Goal: Check status: Check status

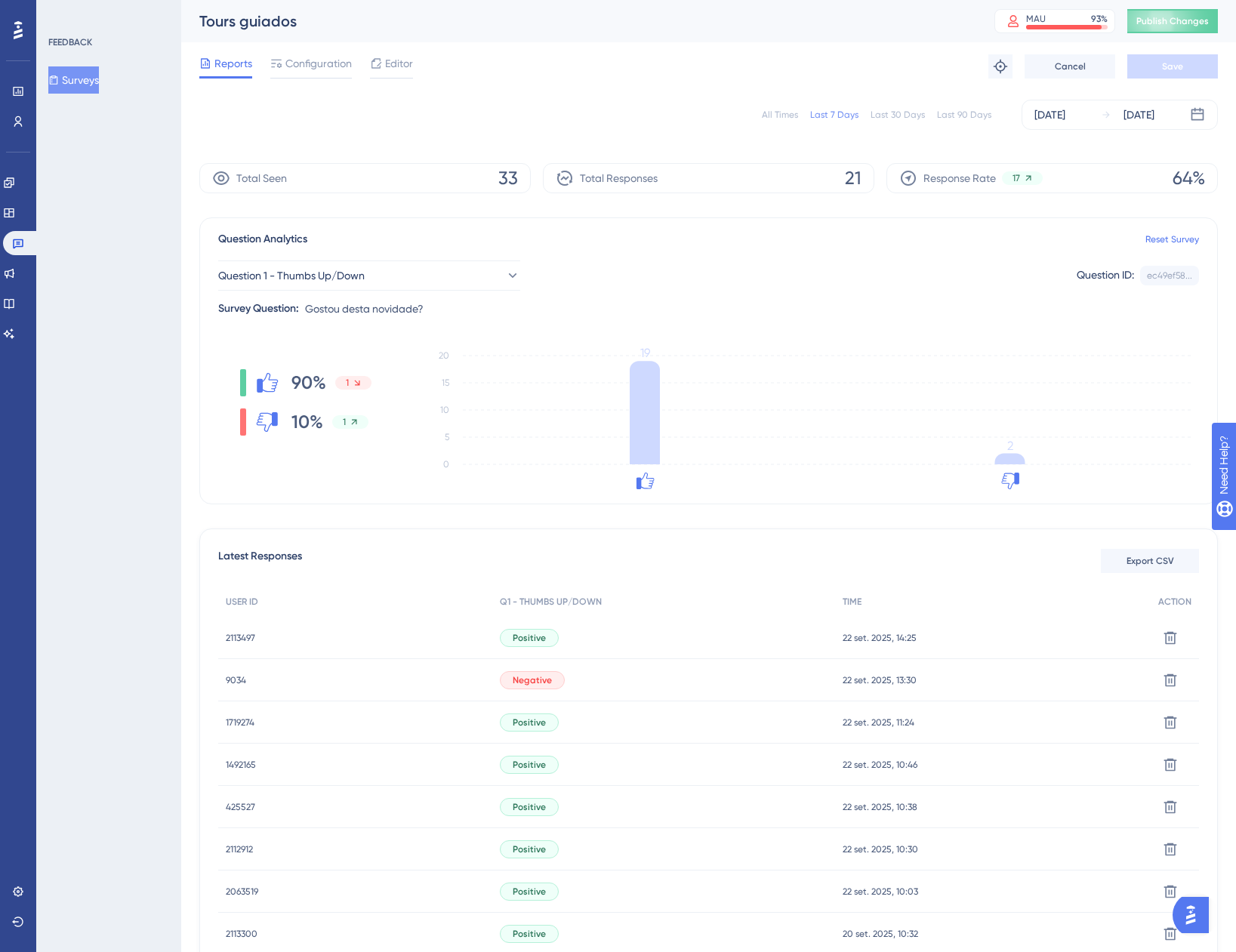
click at [767, 111] on div "All Times" at bounding box center [780, 114] width 36 height 12
click at [15, 212] on link at bounding box center [9, 212] width 12 height 24
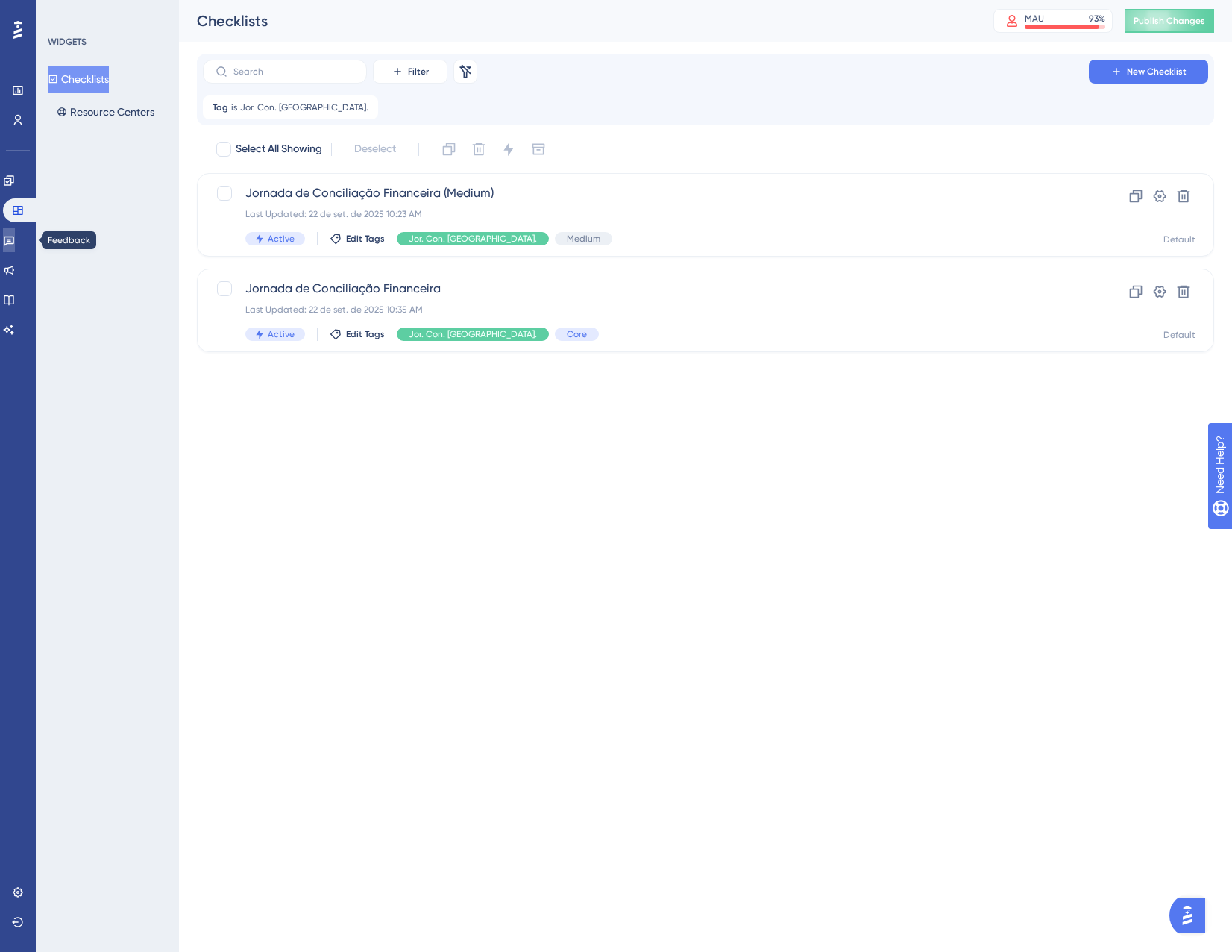
click at [13, 239] on icon at bounding box center [9, 241] width 10 height 9
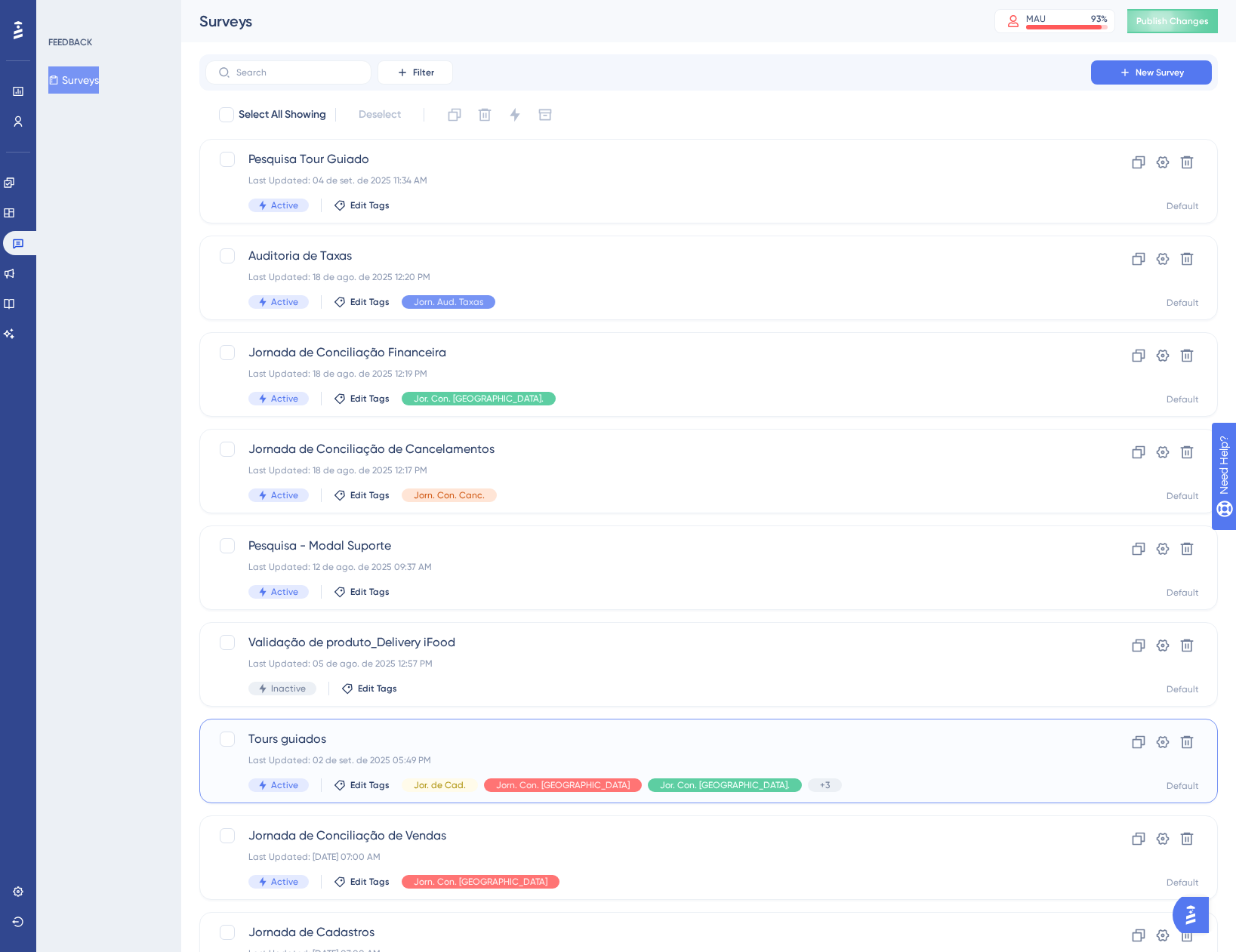
click at [782, 778] on div "Active Edit Tags Jor. de Cad. Jorn. Con. Vendas Jor. Con. [GEOGRAPHIC_DATA]. +3…" at bounding box center [648, 784] width 799 height 13
